Goal: Task Accomplishment & Management: Complete application form

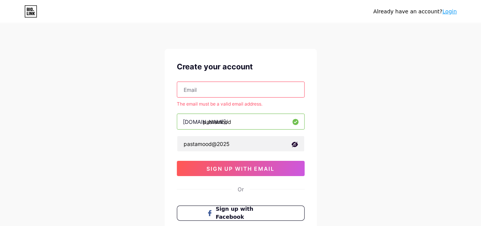
click at [278, 165] on button "sign up with email" at bounding box center [241, 168] width 128 height 15
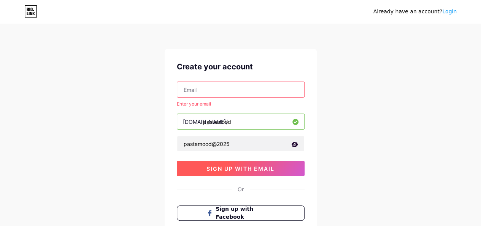
click at [223, 165] on span "sign up with email" at bounding box center [241, 168] width 68 height 6
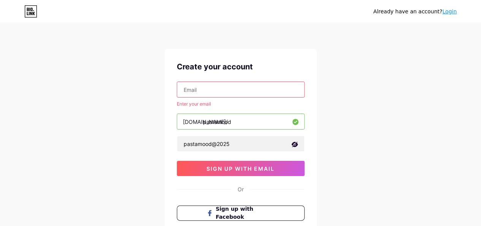
scroll to position [75, 0]
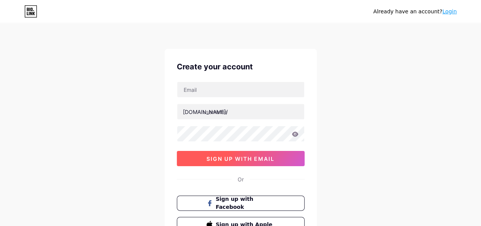
click at [213, 153] on button "sign up with email" at bounding box center [241, 158] width 128 height 15
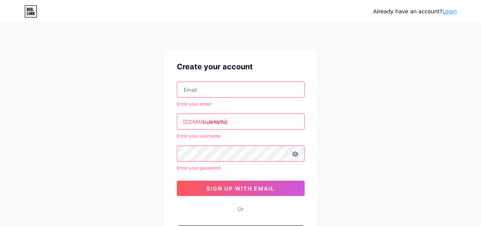
click at [211, 87] on input "text" at bounding box center [240, 89] width 127 height 15
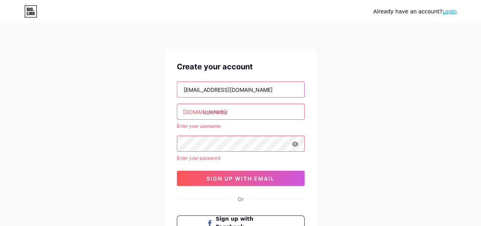
type input "[EMAIL_ADDRESS][DOMAIN_NAME]"
click at [234, 114] on input "text" at bounding box center [240, 111] width 127 height 15
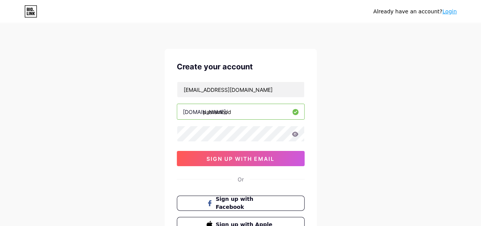
click at [237, 114] on input "pastamood" at bounding box center [240, 111] width 127 height 15
type input "pastamood"
click at [296, 134] on icon at bounding box center [295, 133] width 6 height 5
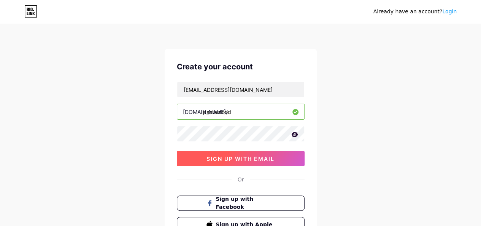
click at [254, 156] on span "sign up with email" at bounding box center [241, 158] width 68 height 6
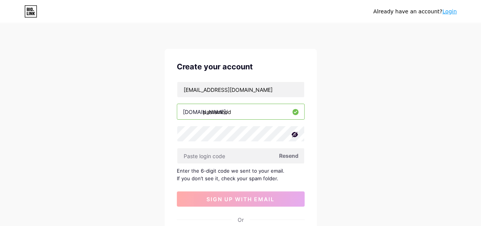
click at [294, 156] on span "Resend" at bounding box center [288, 155] width 19 height 8
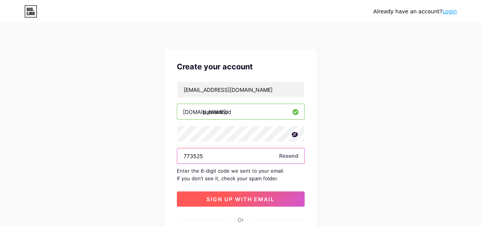
type input "773525"
click at [269, 198] on span "sign up with email" at bounding box center [241, 199] width 68 height 6
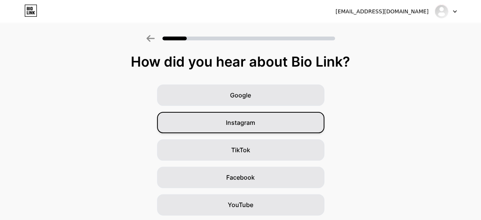
click at [259, 116] on div "Instagram" at bounding box center [240, 122] width 167 height 21
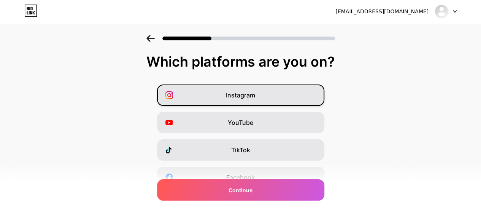
click at [272, 91] on div "Instagram" at bounding box center [240, 94] width 167 height 21
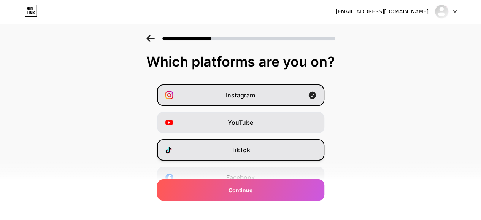
click at [261, 140] on div "TikTok" at bounding box center [240, 149] width 167 height 21
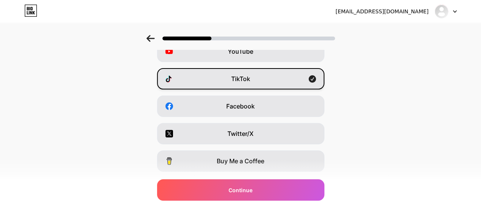
scroll to position [78, 0]
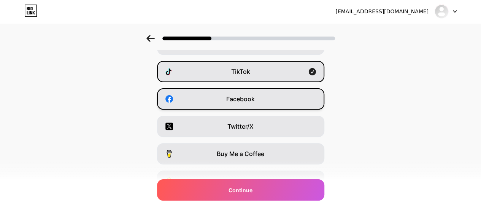
click at [263, 102] on div "Facebook" at bounding box center [240, 98] width 167 height 21
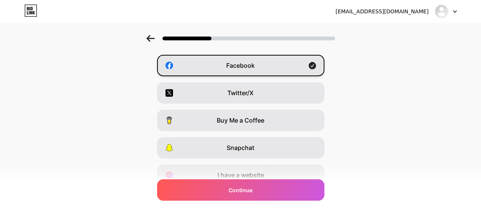
scroll to position [146, 0]
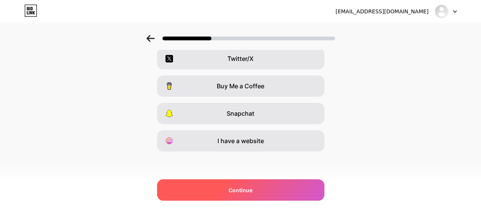
click at [264, 187] on div "Continue" at bounding box center [240, 189] width 167 height 21
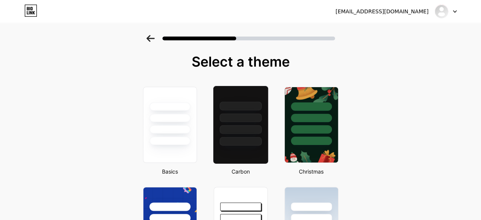
click at [239, 115] on div at bounding box center [240, 117] width 42 height 9
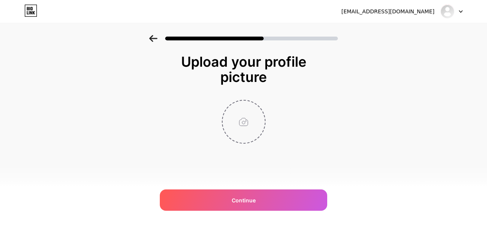
click at [250, 115] on input "file" at bounding box center [244, 121] width 42 height 42
type input "C:\fakepath\IMG_8435.JPG"
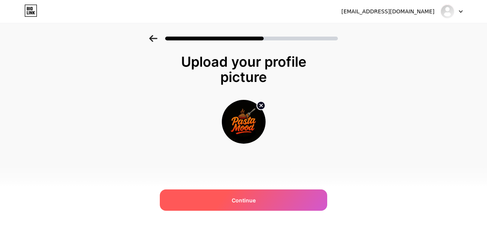
click at [272, 193] on div "Continue" at bounding box center [243, 199] width 167 height 21
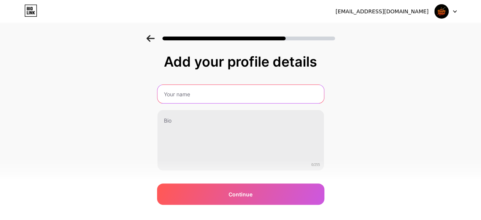
click at [221, 89] on input "text" at bounding box center [240, 94] width 167 height 18
type input "Pasta mood"
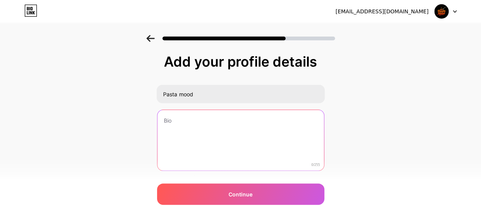
click at [219, 143] on textarea at bounding box center [240, 140] width 167 height 61
click at [239, 118] on textarea at bounding box center [240, 141] width 168 height 62
paste textarea "🍝 Pasta on wheels ✨ Unique flavors | Fresh vibes Serving happiness in one bowl …"
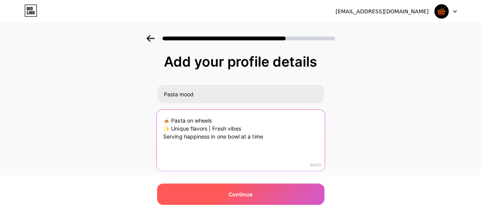
type textarea "🍝 Pasta on wheels ✨ Unique flavors | Fresh vibes Serving happiness in one bowl …"
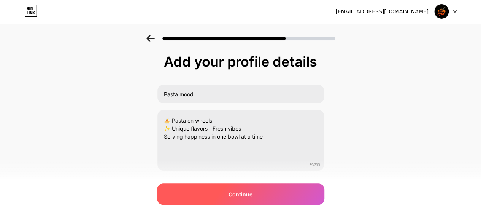
click at [256, 192] on div "Continue" at bounding box center [240, 193] width 167 height 21
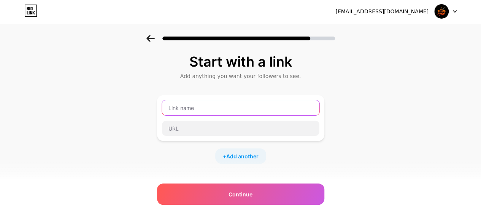
drag, startPoint x: 224, startPoint y: 100, endPoint x: 224, endPoint y: 104, distance: 4.2
click at [224, 104] on input "text" at bounding box center [240, 107] width 157 height 15
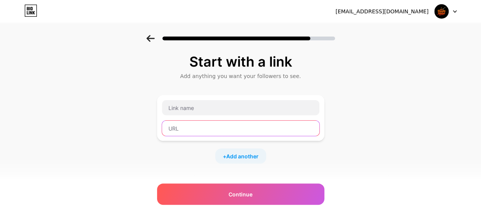
click at [221, 124] on input "text" at bounding box center [240, 128] width 157 height 15
paste input "[URL][DOMAIN_NAME][DOMAIN_NAME]"
click at [203, 129] on input "[URL][DOMAIN_NAME][DOMAIN_NAME]" at bounding box center [240, 128] width 157 height 15
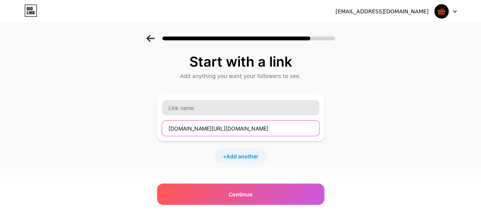
type input "[DOMAIN_NAME][URL][DOMAIN_NAME]"
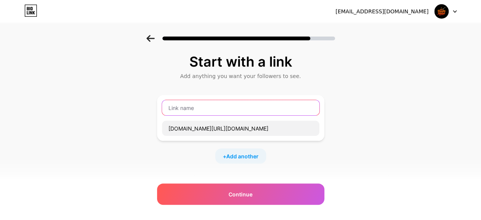
click at [246, 113] on input "text" at bounding box center [240, 107] width 157 height 15
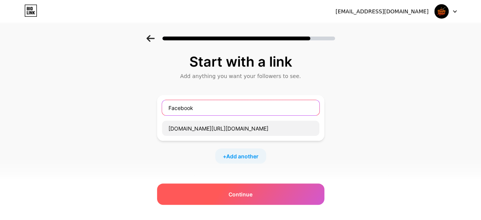
type input "Facebook"
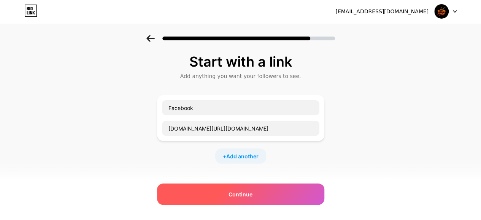
click at [272, 202] on div "Continue" at bounding box center [240, 193] width 167 height 21
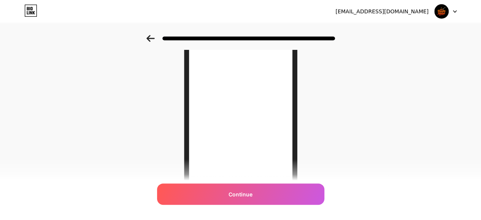
scroll to position [89, 0]
click at [272, 202] on div "Continue" at bounding box center [240, 193] width 167 height 21
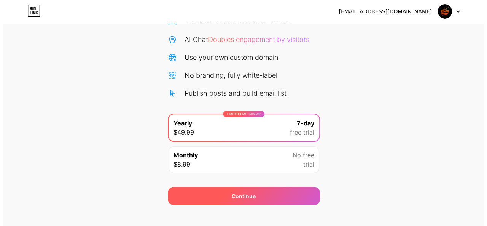
scroll to position [80, 0]
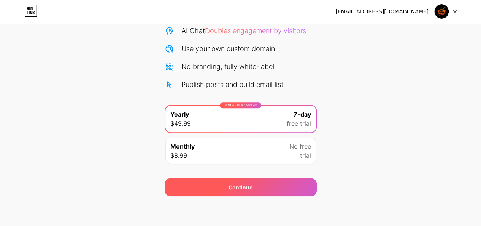
click at [273, 184] on div "Continue" at bounding box center [241, 187] width 152 height 18
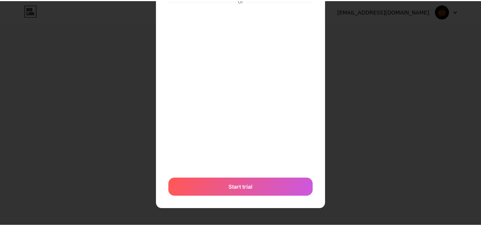
scroll to position [0, 0]
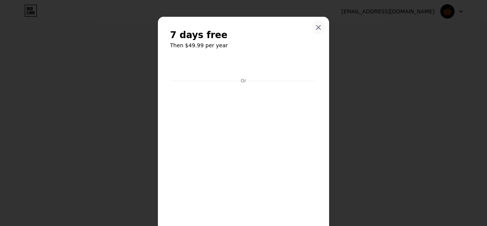
click at [316, 24] on div at bounding box center [319, 28] width 14 height 14
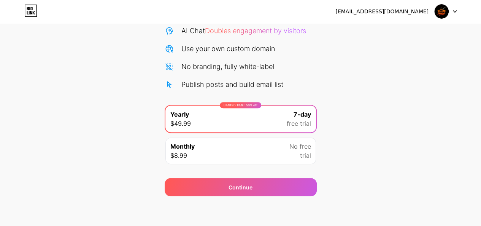
click at [220, 151] on div "Monthly $8.99 No free trial" at bounding box center [240, 150] width 151 height 27
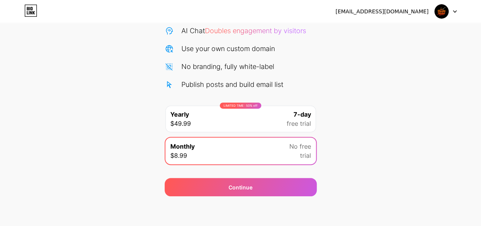
click at [371, 170] on div "Start your 7 day free trial Cancel anytime. We will send you an email 2 days be…" at bounding box center [240, 75] width 481 height 241
